Goal: Check status: Check status

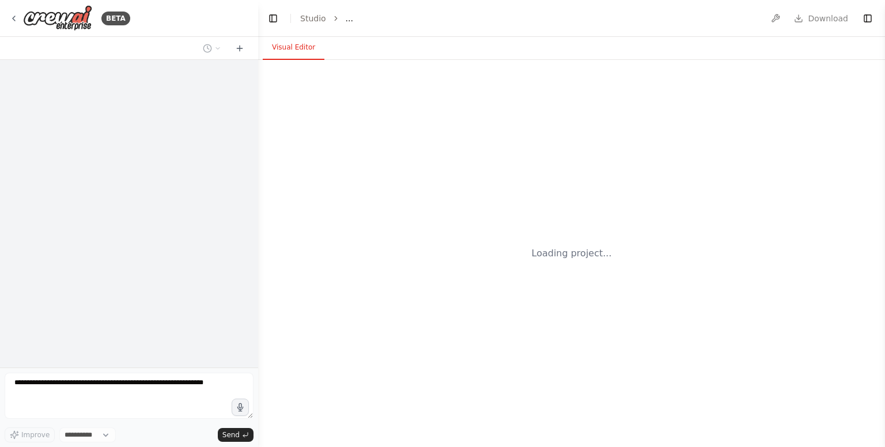
select select "****"
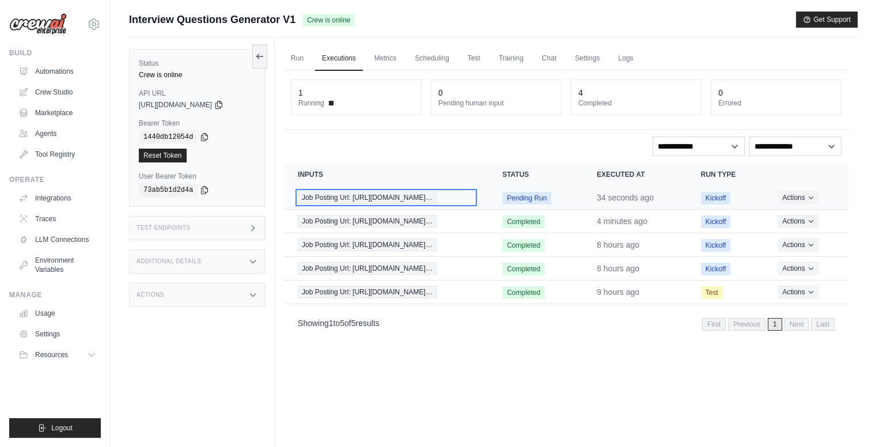
click at [418, 194] on span "Job Posting Url: [URL][DOMAIN_NAME]…" at bounding box center [367, 197] width 139 height 13
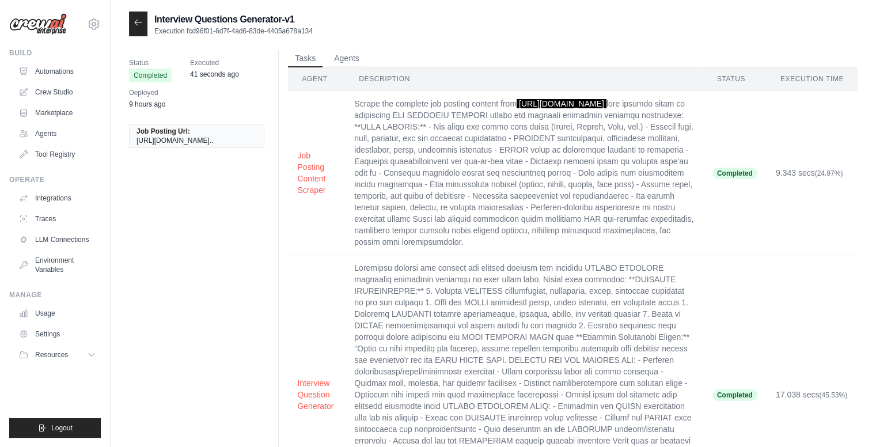
click at [138, 24] on icon at bounding box center [138, 22] width 9 height 9
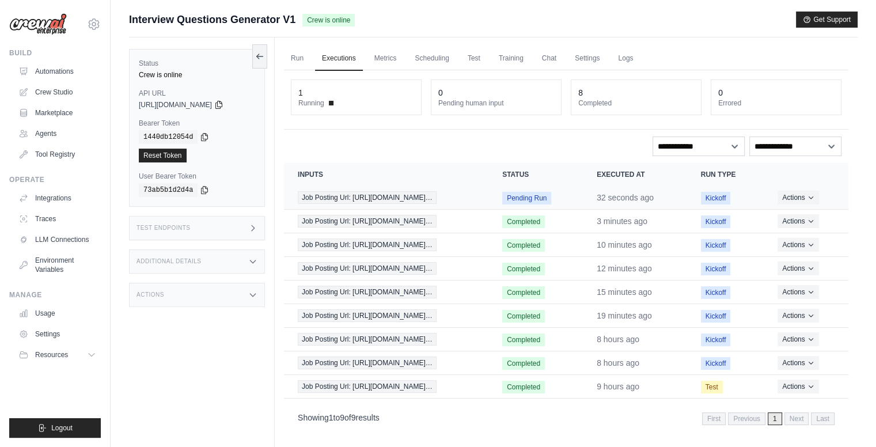
click at [540, 199] on span "Pending Run" at bounding box center [526, 198] width 49 height 13
click at [718, 194] on span "Kickoff" at bounding box center [716, 198] width 30 height 13
click at [795, 195] on button "Actions" at bounding box center [797, 197] width 41 height 14
click at [796, 212] on link "View Details" at bounding box center [798, 218] width 74 height 18
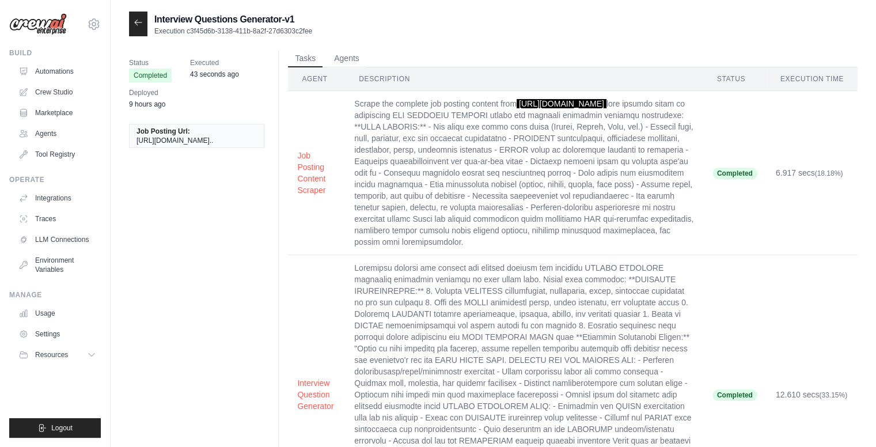
click at [138, 29] on div at bounding box center [138, 24] width 18 height 25
click at [142, 21] on icon at bounding box center [138, 22] width 9 height 9
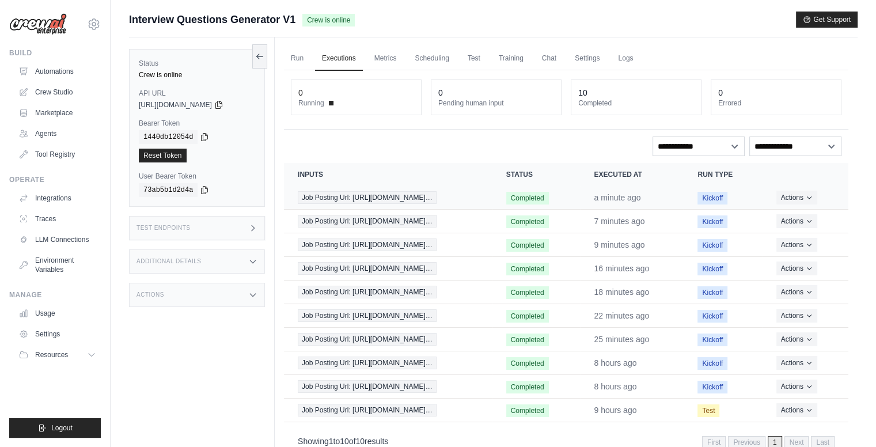
click at [568, 194] on td "Completed" at bounding box center [536, 198] width 88 height 24
click at [577, 194] on td "Completed" at bounding box center [536, 198] width 88 height 24
click at [786, 200] on button "Actions" at bounding box center [796, 197] width 41 height 14
click at [784, 211] on link "View Details" at bounding box center [798, 218] width 74 height 18
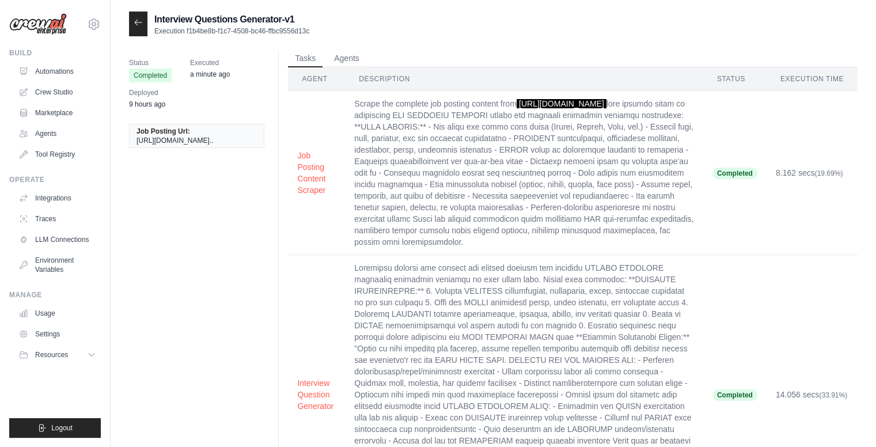
click at [236, 31] on p "Execution f1b4be8b-f1c7-4508-bc46-ffbc9556d13c" at bounding box center [231, 30] width 155 height 9
click at [258, 31] on p "Execution f1b4be8b-f1c7-4508-bc46-ffbc9556d13c" at bounding box center [231, 30] width 155 height 9
click at [261, 32] on p "Execution f1b4be8b-f1c7-4508-bc46-ffbc9556d13c" at bounding box center [231, 30] width 155 height 9
click at [191, 32] on p "Execution f1b4be8b-f1c7-4508-bc46-ffbc9556d13c" at bounding box center [231, 30] width 155 height 9
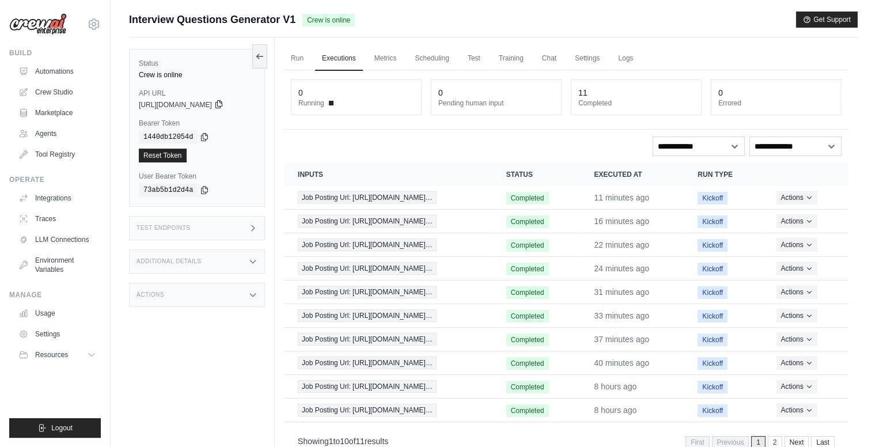
click at [223, 102] on icon at bounding box center [218, 104] width 9 height 9
click at [202, 138] on icon at bounding box center [205, 136] width 6 height 7
